Goal: Navigation & Orientation: Understand site structure

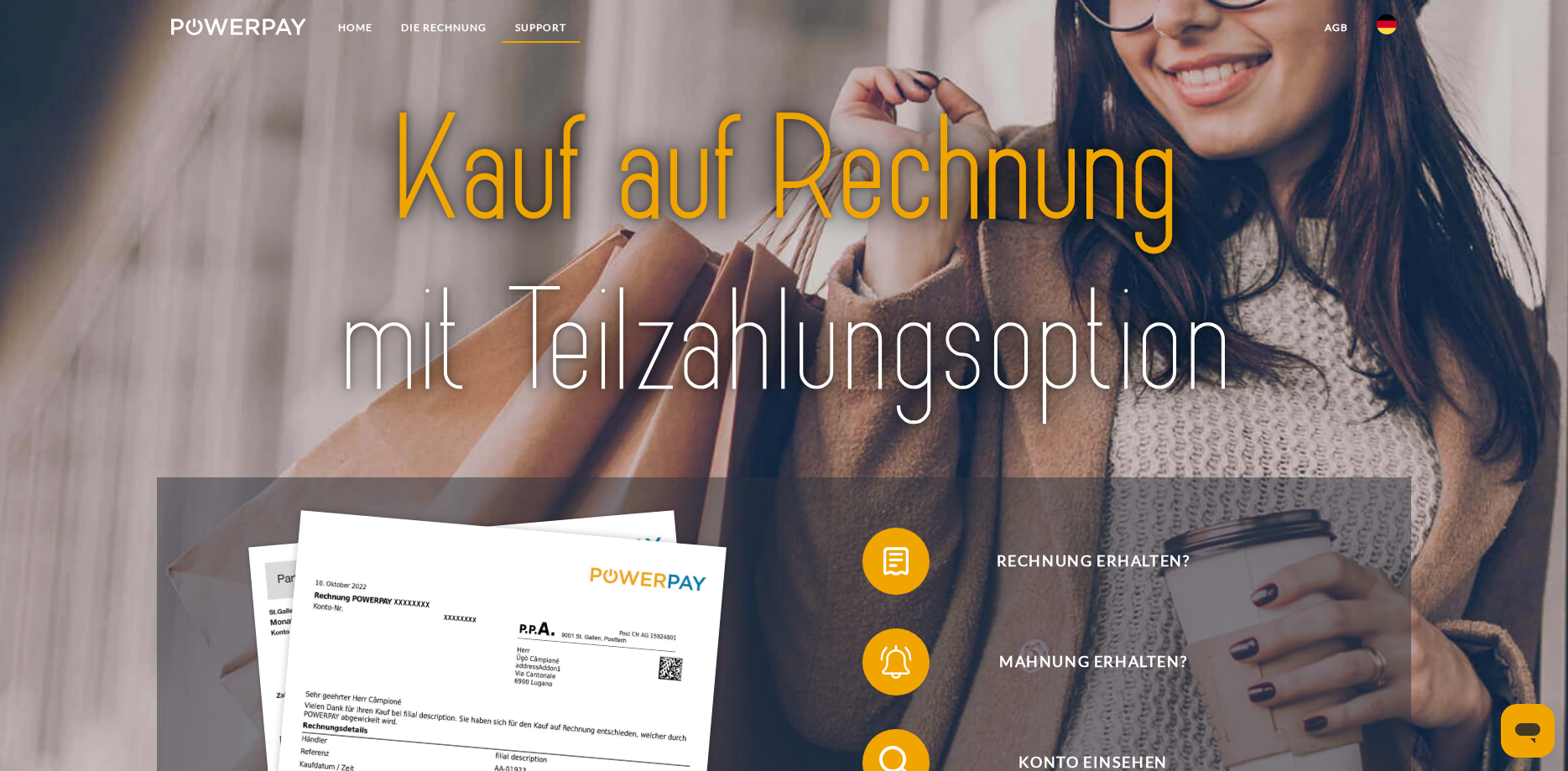
click at [532, 28] on link "SUPPORT" at bounding box center [540, 28] width 80 height 30
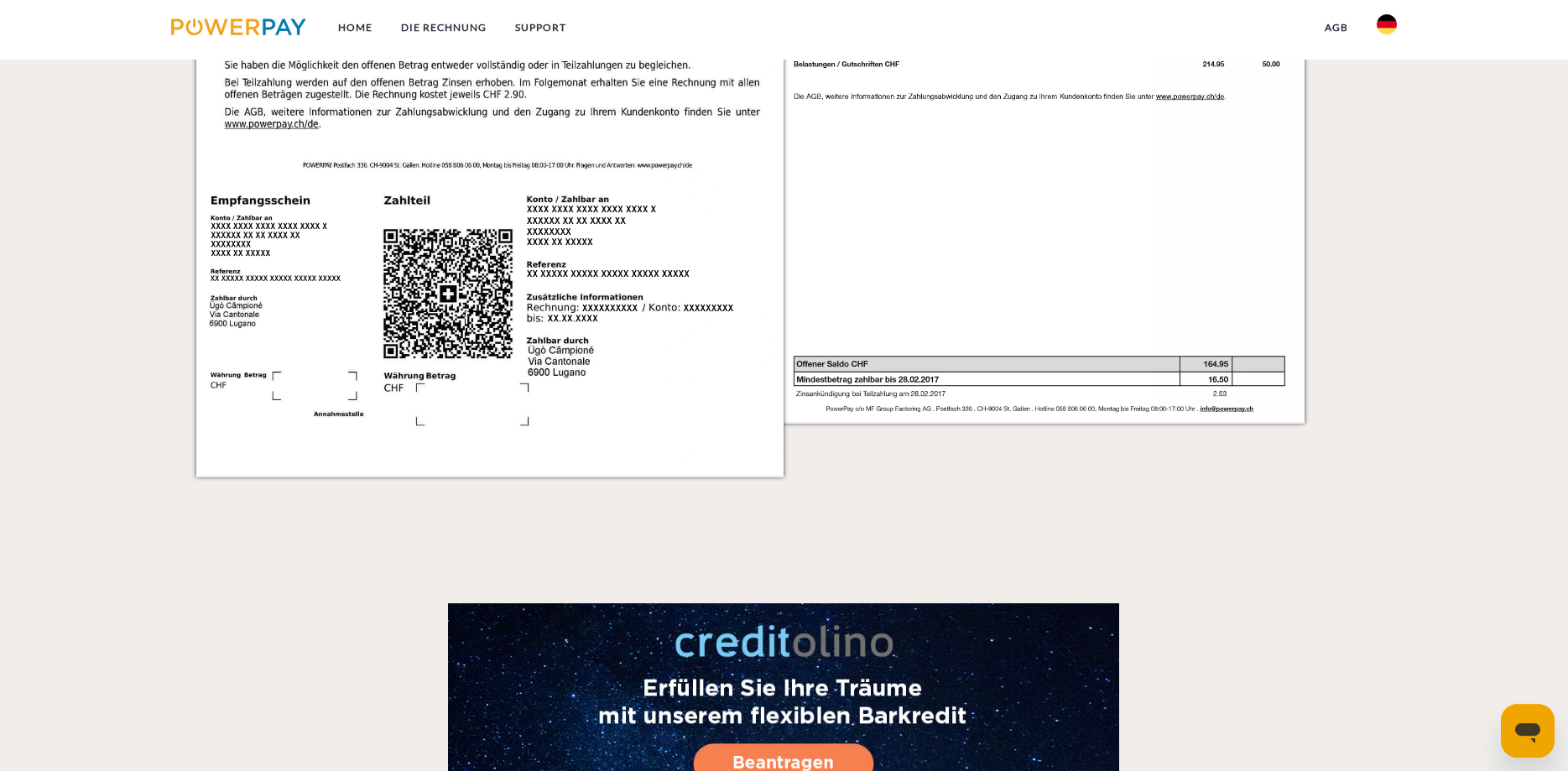
scroll to position [2082, 0]
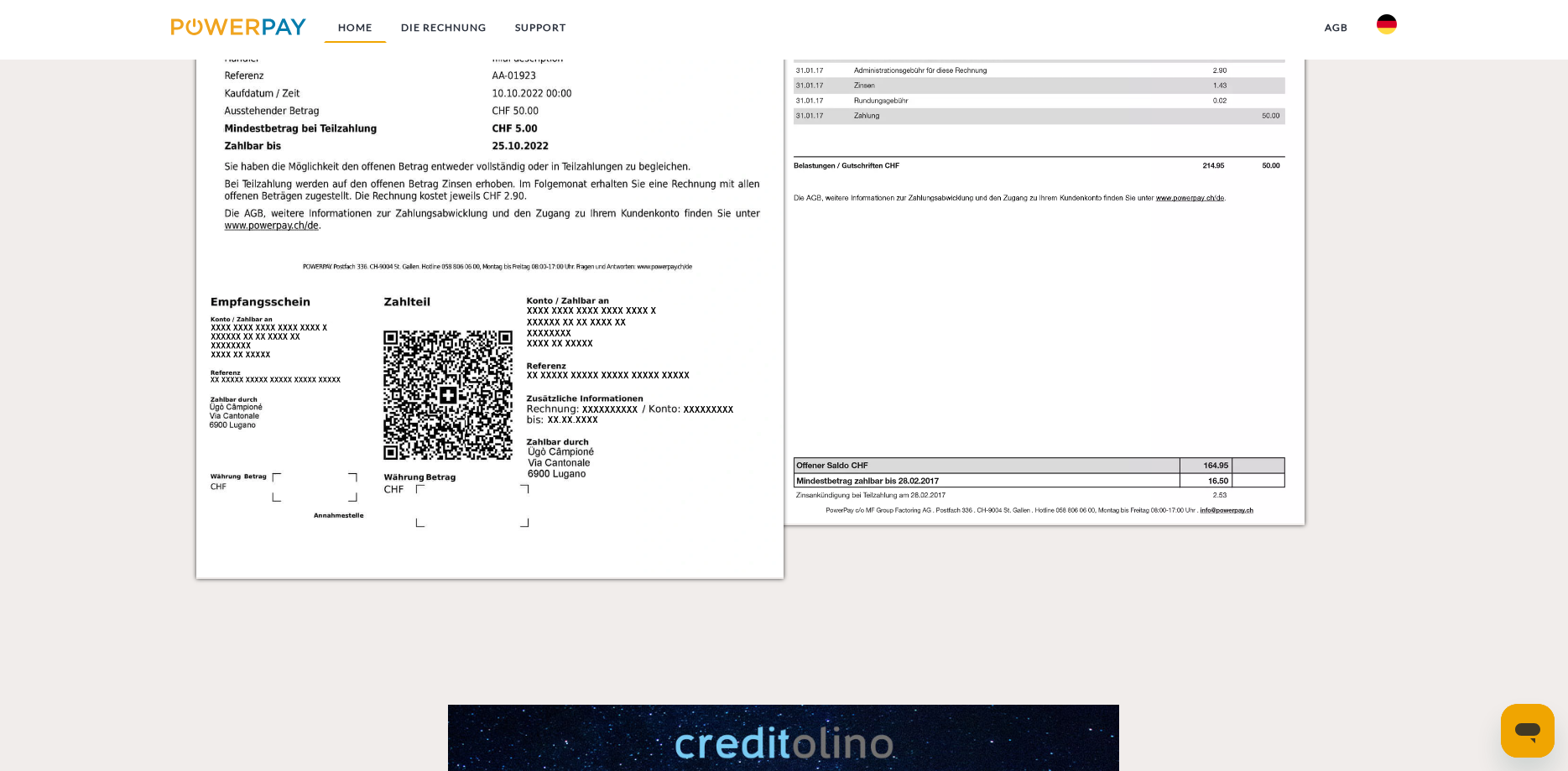
click at [362, 29] on link "Home" at bounding box center [355, 28] width 63 height 30
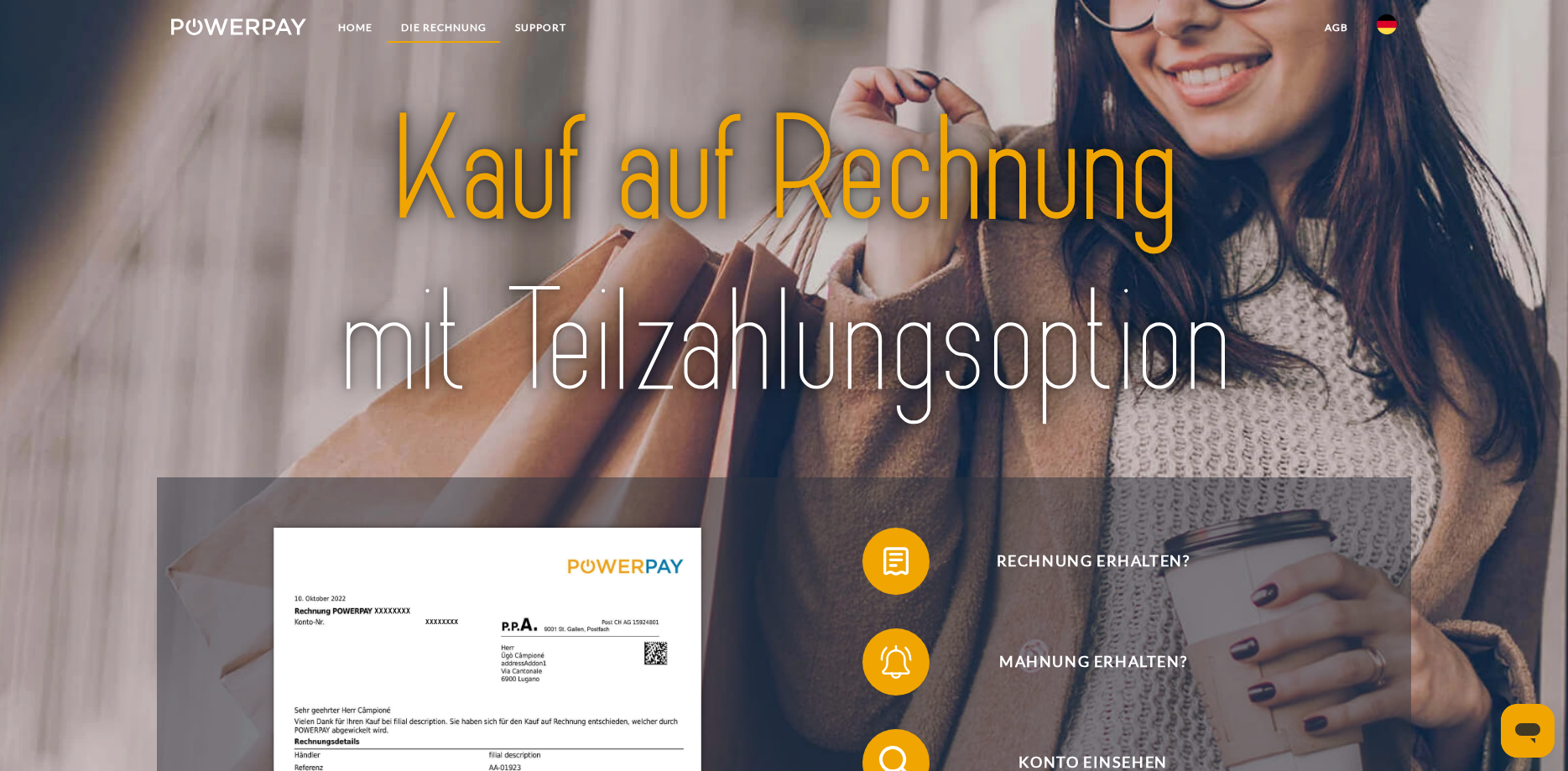
click at [444, 26] on link "DIE RECHNUNG" at bounding box center [444, 28] width 114 height 30
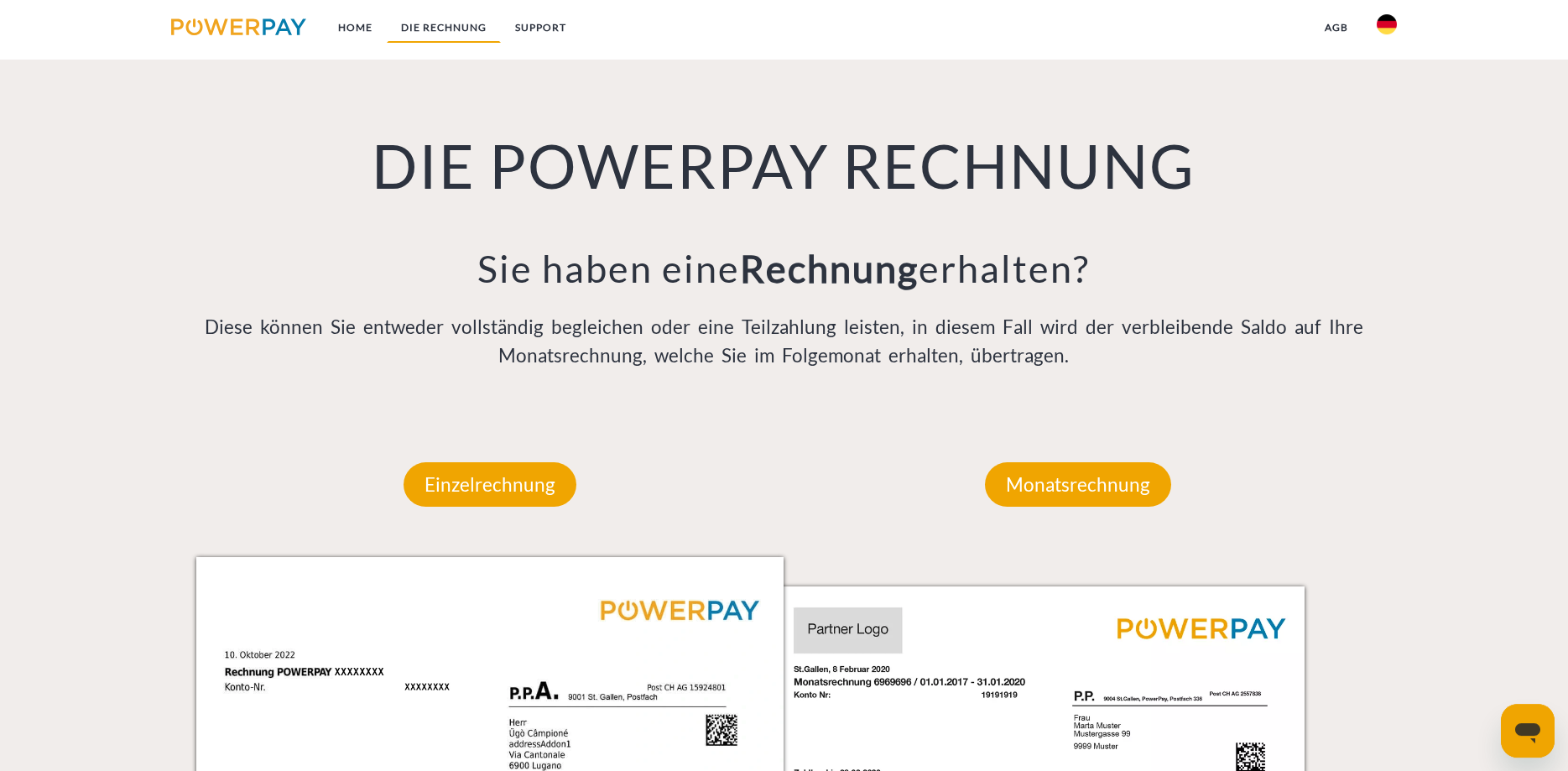
scroll to position [1272, 0]
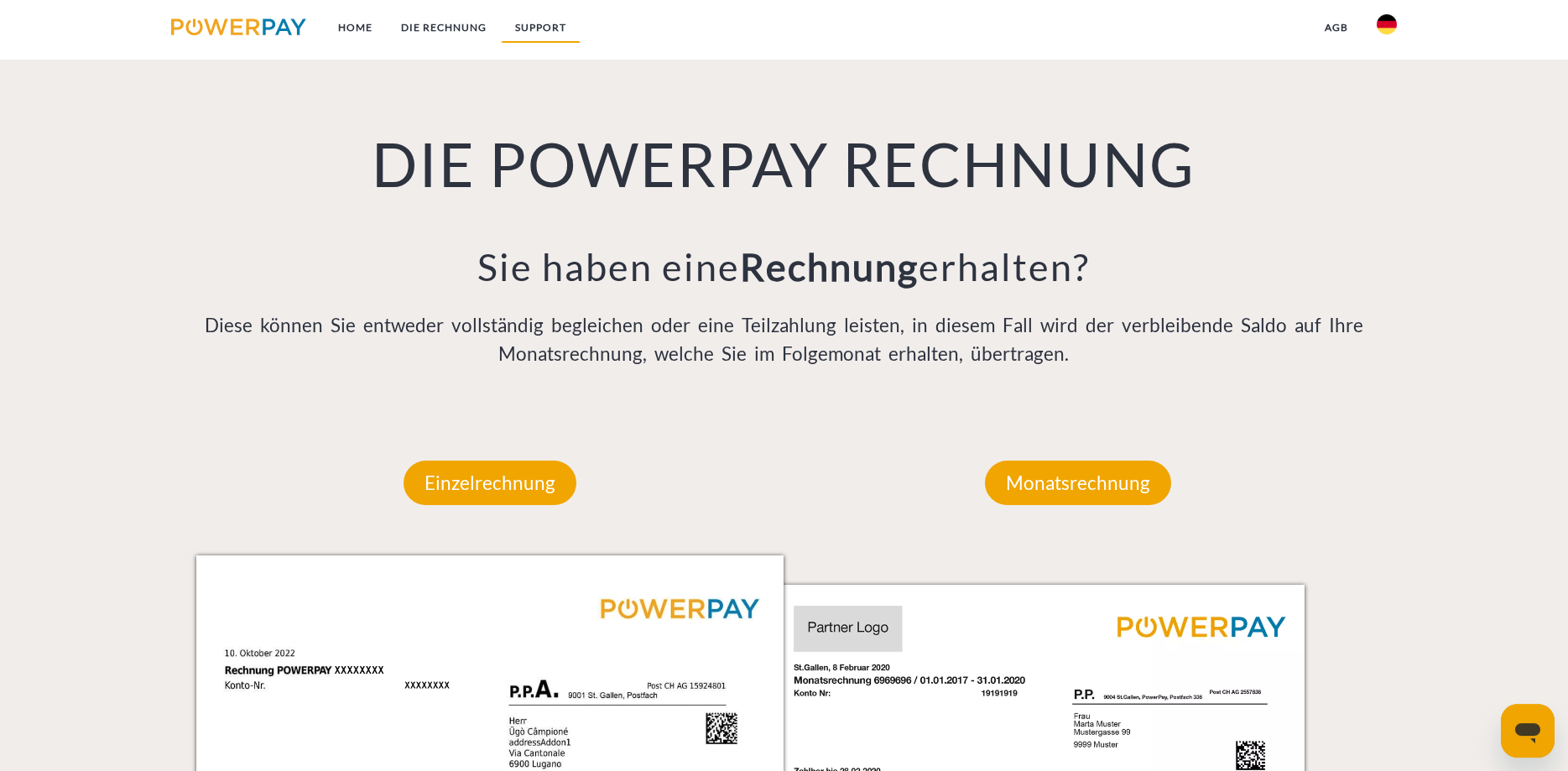
click at [530, 28] on link "SUPPORT" at bounding box center [540, 28] width 80 height 30
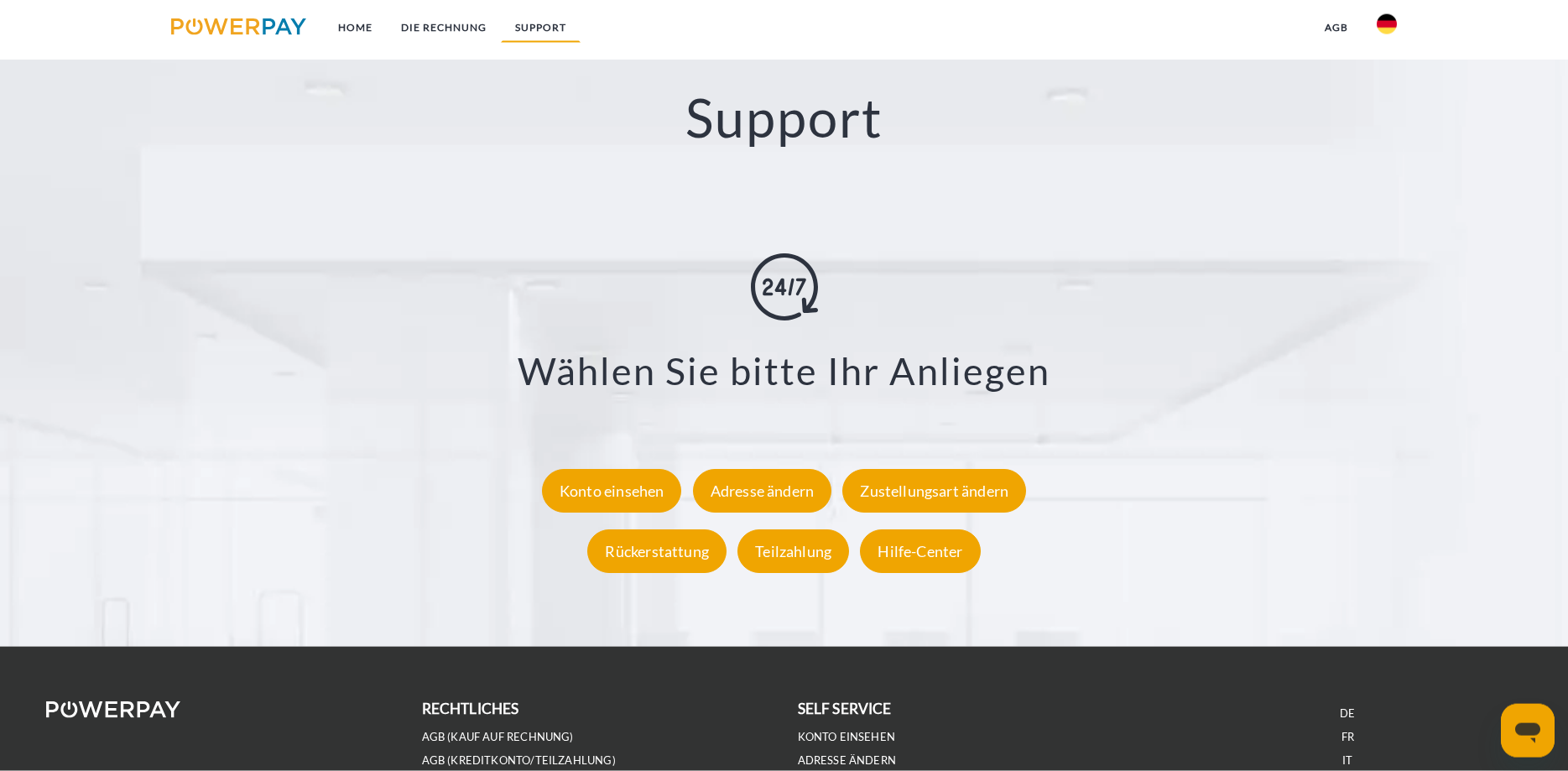
scroll to position [3121, 0]
